Goal: Task Accomplishment & Management: Manage account settings

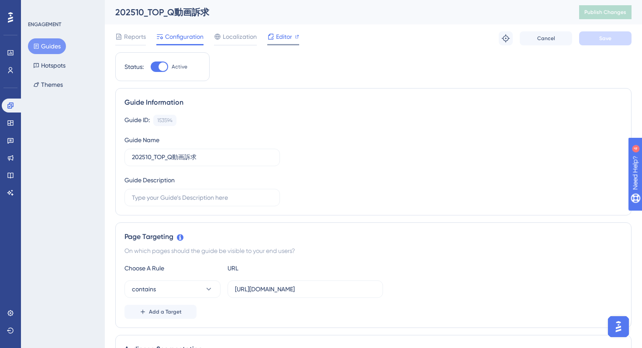
click at [284, 36] on span "Editor" at bounding box center [284, 36] width 16 height 10
click at [617, 9] on span "Publish Changes" at bounding box center [605, 12] width 42 height 7
click at [287, 37] on span "Editor" at bounding box center [284, 36] width 16 height 10
click at [588, 16] on button "Publish Changes" at bounding box center [605, 12] width 52 height 14
click at [372, 131] on div "Guide ID: 153594 Copy Guide Name 202510_TOP_Q動画訴求 Guide Description" at bounding box center [373, 161] width 498 height 92
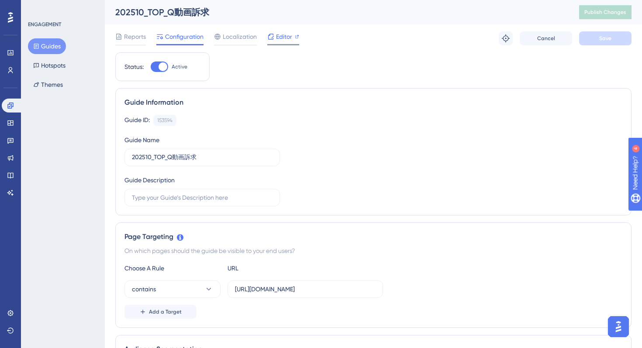
click at [284, 43] on div "Editor" at bounding box center [283, 38] width 32 height 14
click at [281, 42] on div "Editor" at bounding box center [283, 38] width 32 height 14
click at [281, 38] on span "Editor" at bounding box center [284, 36] width 16 height 10
click at [157, 67] on div at bounding box center [159, 67] width 17 height 10
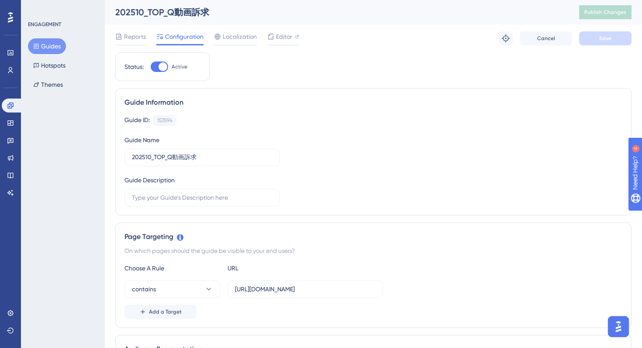
click at [151, 67] on input "Active" at bounding box center [150, 67] width 0 height 0
click at [606, 37] on span "Save" at bounding box center [605, 38] width 12 height 7
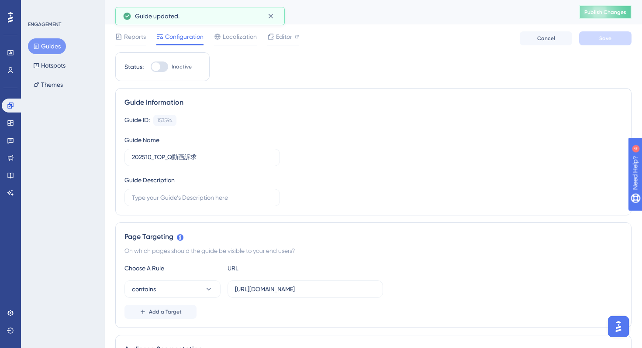
click at [599, 11] on span "Publish Changes" at bounding box center [605, 12] width 42 height 7
click at [163, 71] on div at bounding box center [159, 67] width 17 height 10
click at [151, 67] on input "Inactive" at bounding box center [150, 67] width 0 height 0
click at [607, 38] on span "Save" at bounding box center [605, 38] width 12 height 7
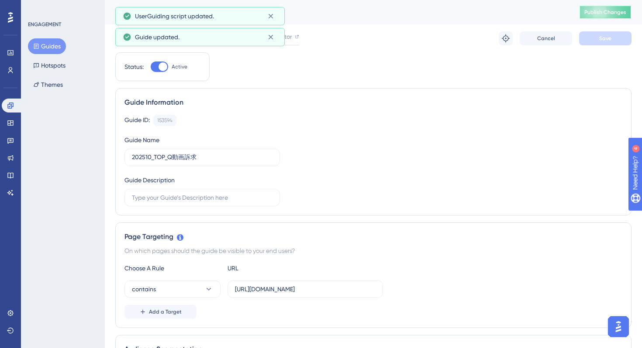
click at [600, 9] on span "Publish Changes" at bounding box center [605, 12] width 42 height 7
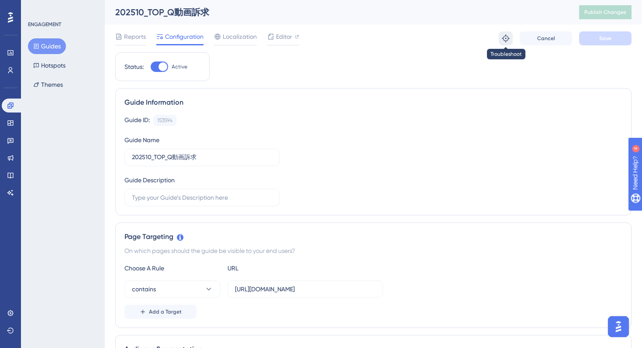
click at [508, 38] on icon at bounding box center [506, 38] width 8 height 8
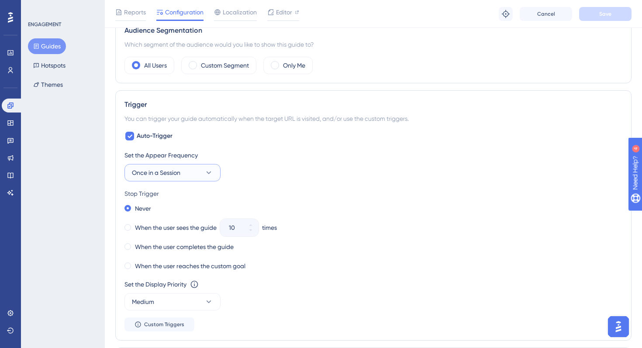
click at [193, 177] on button "Once in a Session" at bounding box center [172, 172] width 96 height 17
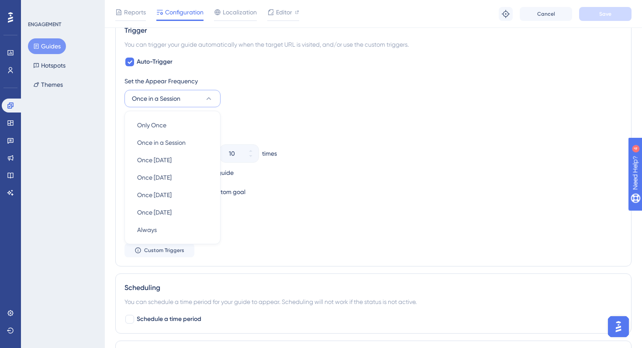
scroll to position [395, 0]
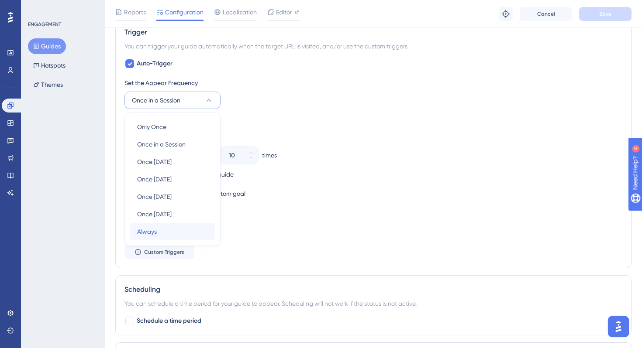
click at [174, 228] on div "Always Always" at bounding box center [172, 231] width 71 height 17
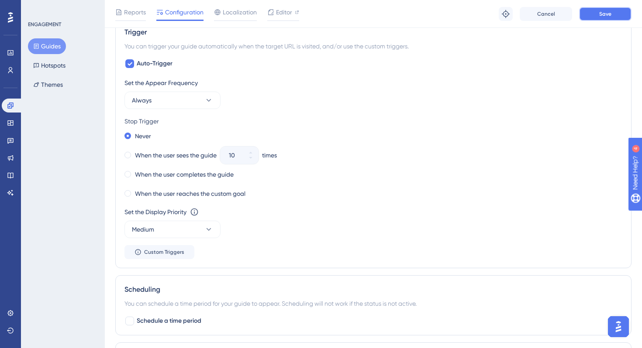
click at [601, 11] on span "Save" at bounding box center [605, 13] width 12 height 7
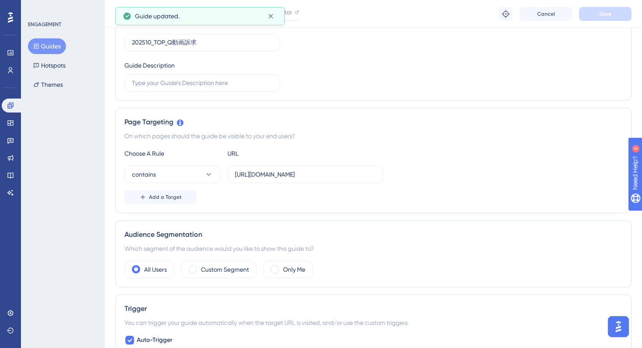
scroll to position [0, 0]
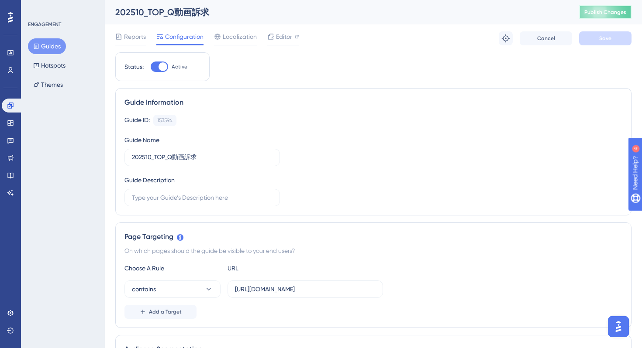
click at [604, 16] on button "Publish Changes" at bounding box center [605, 12] width 52 height 14
click at [157, 70] on div at bounding box center [159, 67] width 17 height 10
click at [151, 67] on input "Active" at bounding box center [150, 67] width 0 height 0
checkbox input "false"
click at [265, 293] on input "https://stg-e-consult.medii.jp/top" at bounding box center [305, 290] width 141 height 10
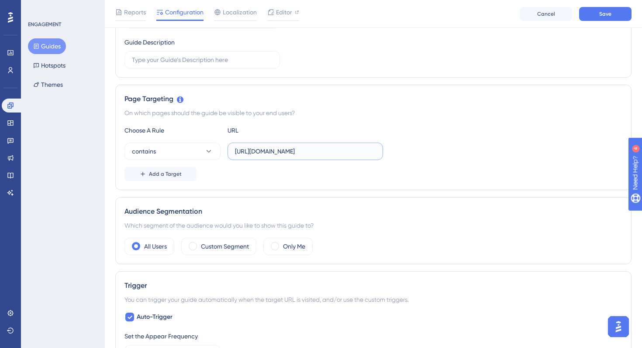
scroll to position [253, 0]
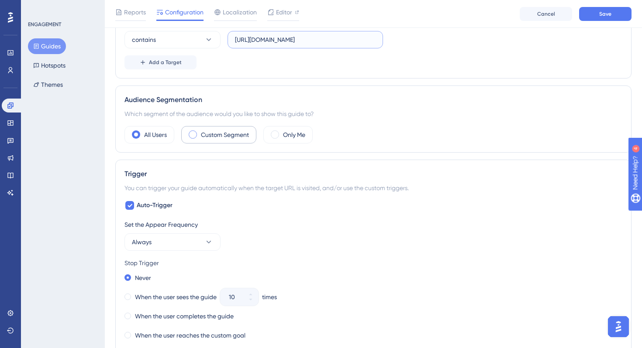
type input "https://e-consult.medii.jp/top"
click at [206, 136] on label "Custom Segment" at bounding box center [225, 135] width 48 height 10
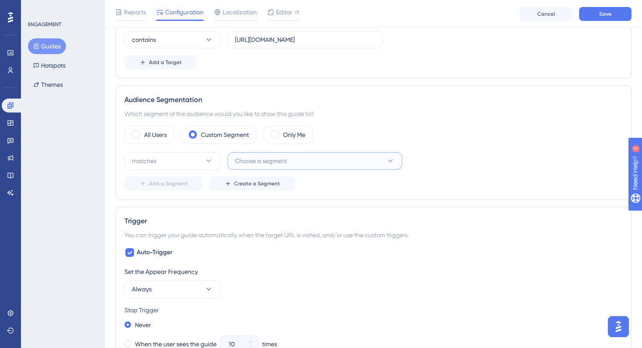
click at [306, 158] on button "Choose a segment" at bounding box center [314, 160] width 175 height 17
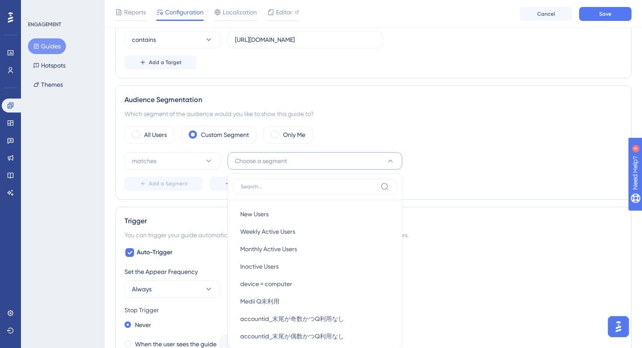
scroll to position [338, 0]
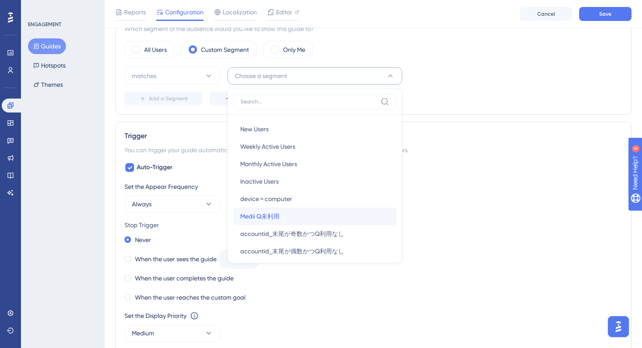
click at [284, 212] on div "Medii Q未利用 Medii Q未利用" at bounding box center [314, 216] width 149 height 17
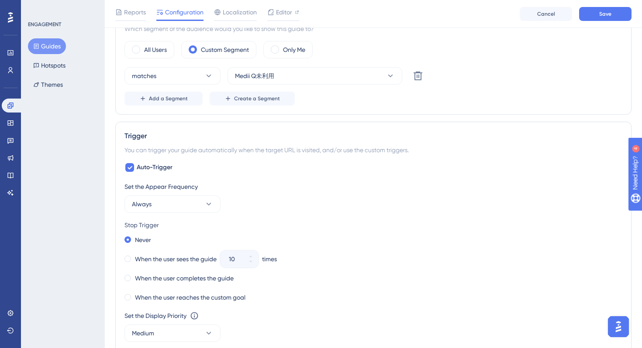
click at [406, 110] on div "Audience Segmentation Which segment of the audience would you like to show this…" at bounding box center [373, 57] width 516 height 114
click at [187, 207] on button "Always" at bounding box center [172, 204] width 96 height 17
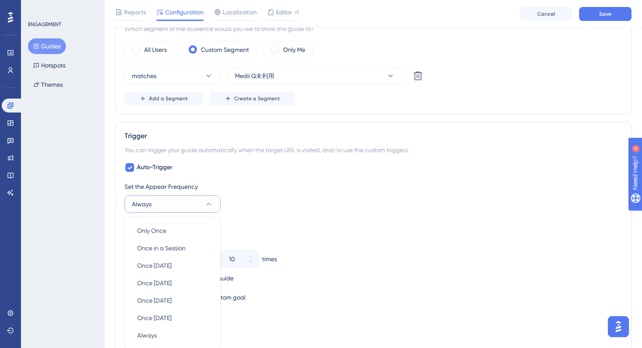
scroll to position [447, 0]
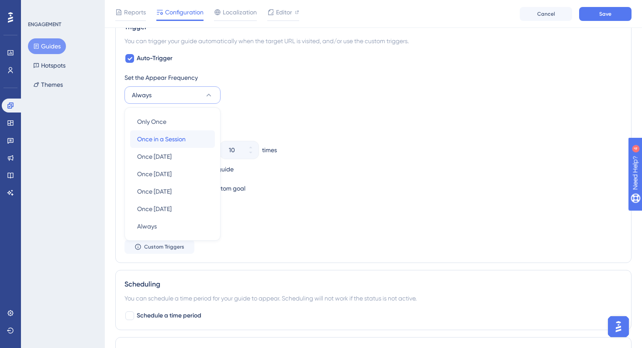
click at [179, 143] on span "Once in a Session" at bounding box center [161, 139] width 48 height 10
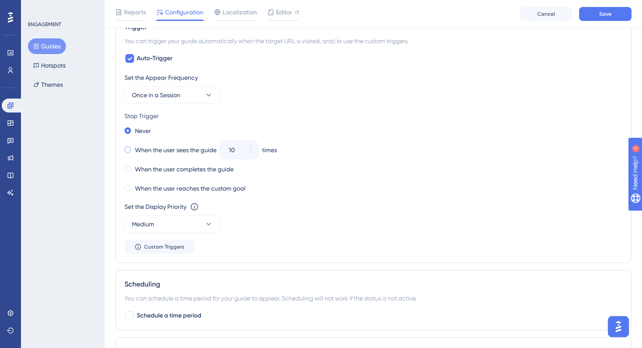
click at [141, 151] on label "When the user sees the guide" at bounding box center [176, 150] width 82 height 10
click at [236, 154] on input "10" at bounding box center [235, 150] width 12 height 10
click at [339, 121] on div "Stop Trigger" at bounding box center [373, 116] width 498 height 10
click at [594, 19] on button "Save" at bounding box center [605, 14] width 52 height 14
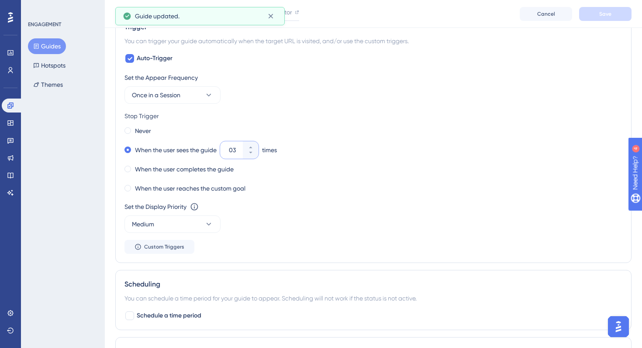
click at [232, 152] on input "03" at bounding box center [235, 150] width 12 height 10
type input "3"
click at [479, 84] on div "Set the Appear Frequency Once in a Session" at bounding box center [373, 87] width 498 height 31
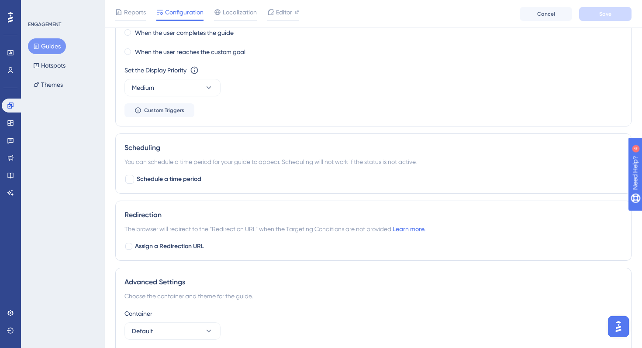
scroll to position [660, 0]
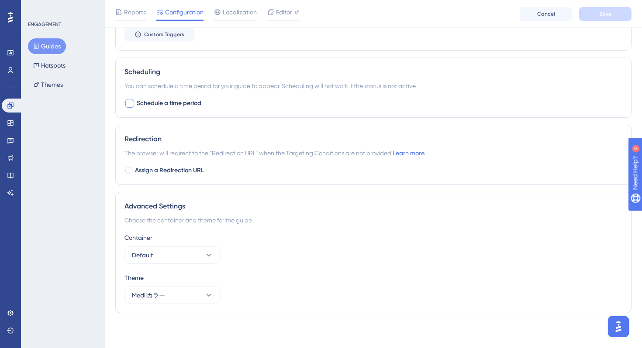
click at [131, 104] on div at bounding box center [129, 103] width 9 height 9
checkbox input "true"
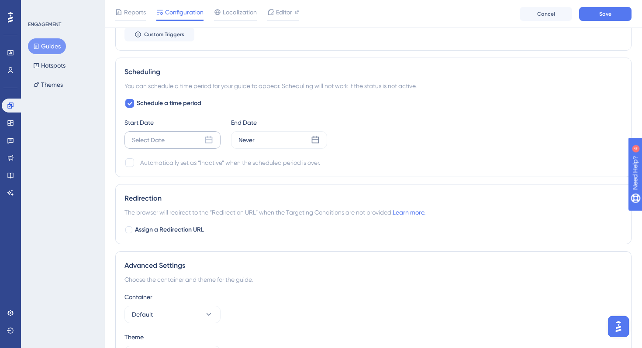
click at [210, 141] on icon at bounding box center [208, 140] width 9 height 9
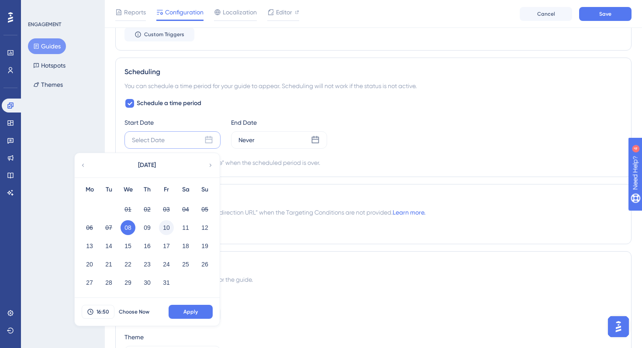
click at [167, 227] on button "10" at bounding box center [166, 227] width 15 height 15
click at [107, 311] on span "16:50" at bounding box center [102, 312] width 13 height 7
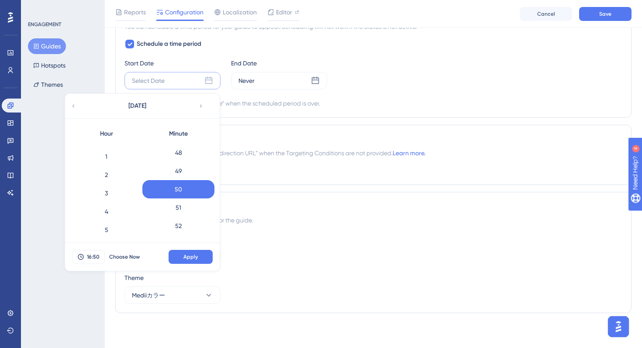
scroll to position [0, 0]
click at [111, 154] on div "0" at bounding box center [106, 152] width 72 height 18
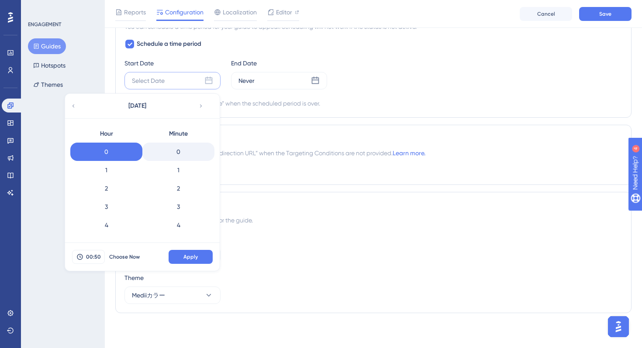
click at [184, 153] on div "0" at bounding box center [178, 152] width 72 height 18
click at [185, 261] on button "Apply" at bounding box center [191, 257] width 44 height 14
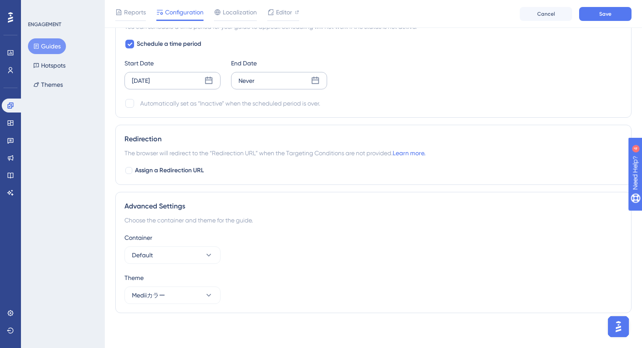
click at [262, 86] on div "Never" at bounding box center [279, 80] width 96 height 17
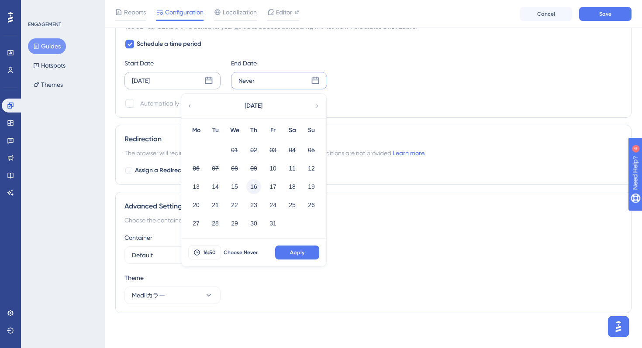
click at [256, 189] on button "16" at bounding box center [253, 186] width 15 height 15
click at [206, 254] on span "16:50" at bounding box center [209, 252] width 13 height 7
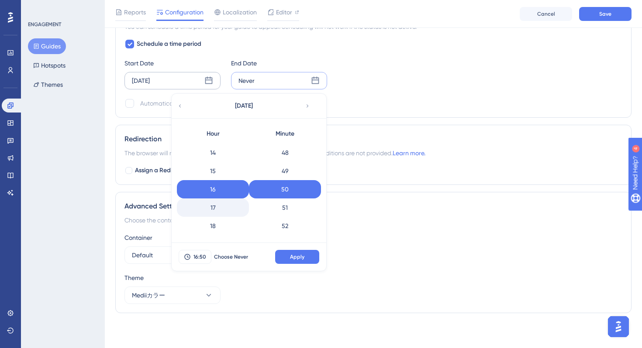
scroll to position [347, 0]
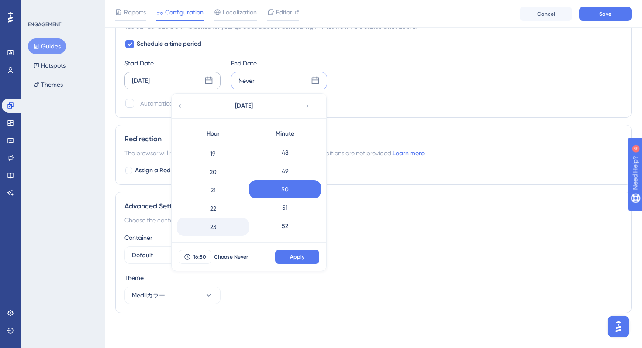
click at [212, 228] on div "23" at bounding box center [213, 227] width 72 height 18
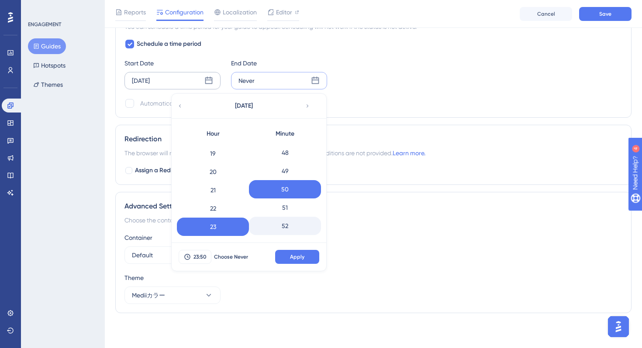
scroll to position [1007, 0]
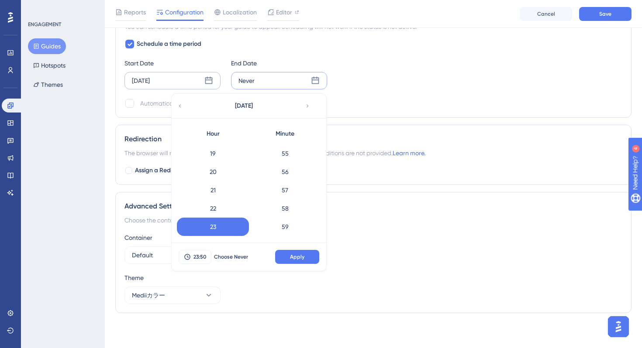
click at [289, 224] on div "59" at bounding box center [285, 227] width 72 height 18
click at [296, 256] on span "Apply" at bounding box center [297, 257] width 14 height 7
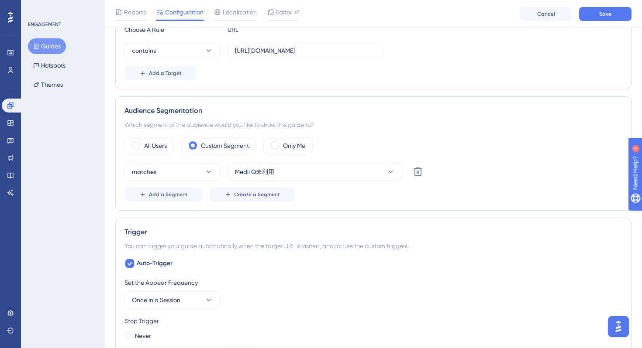
scroll to position [719, 0]
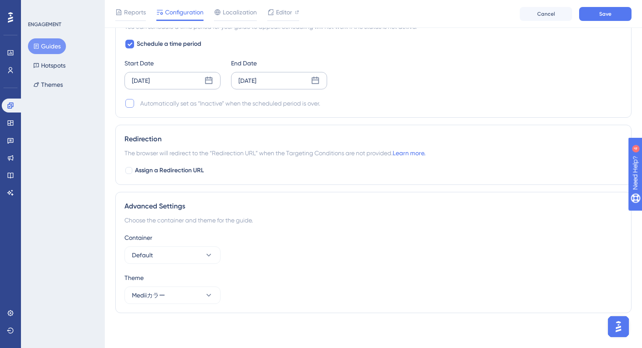
click at [131, 104] on div at bounding box center [129, 103] width 9 height 9
checkbox input "true"
click at [607, 11] on span "Save" at bounding box center [605, 13] width 12 height 7
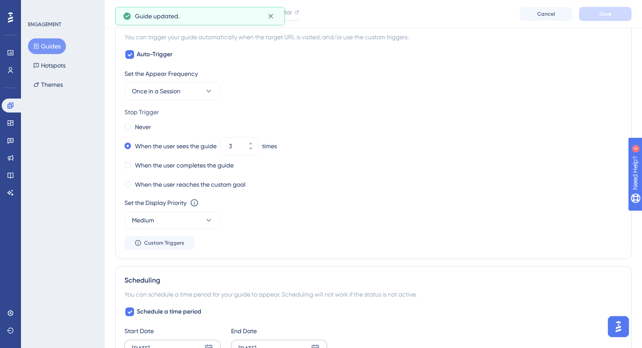
scroll to position [0, 0]
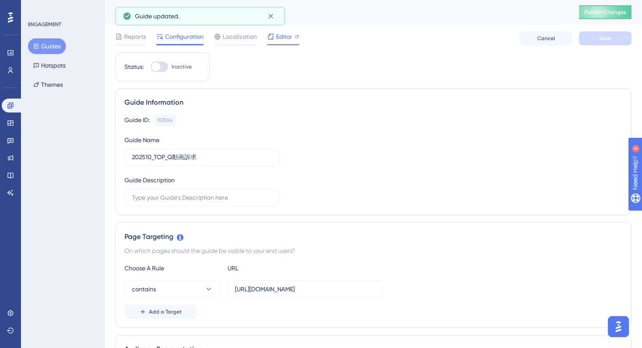
click at [283, 41] on span "Editor" at bounding box center [284, 36] width 16 height 10
click at [281, 41] on span "Editor" at bounding box center [284, 36] width 16 height 10
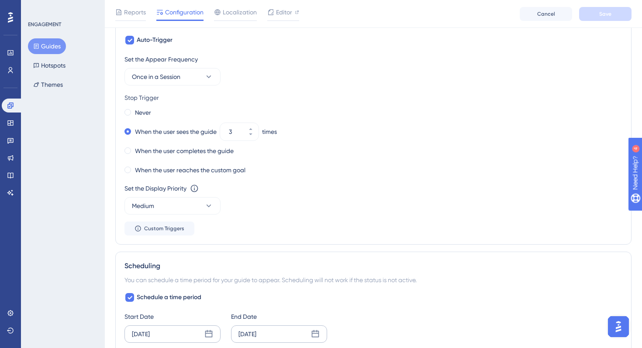
scroll to position [719, 0]
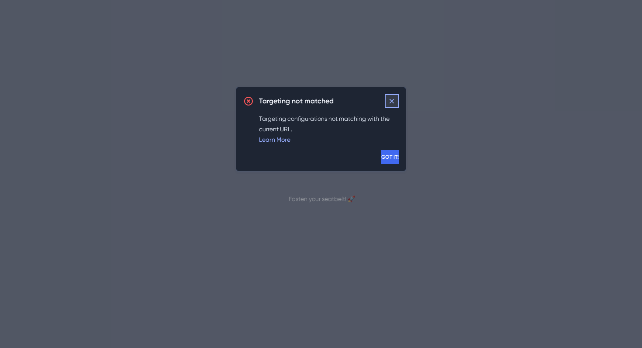
click at [389, 103] on icon at bounding box center [391, 101] width 9 height 9
